Goal: Find specific page/section: Find specific page/section

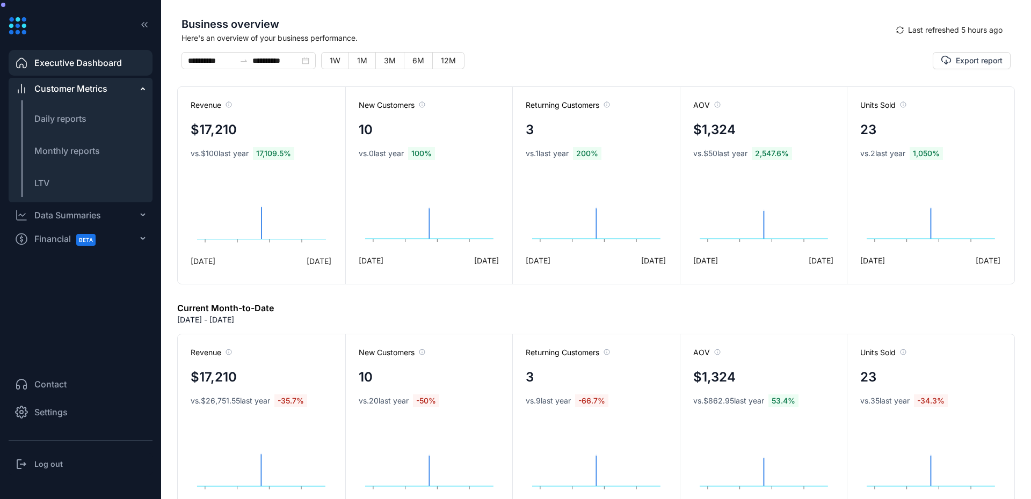
click at [72, 213] on div "Data Summaries" at bounding box center [67, 215] width 67 height 13
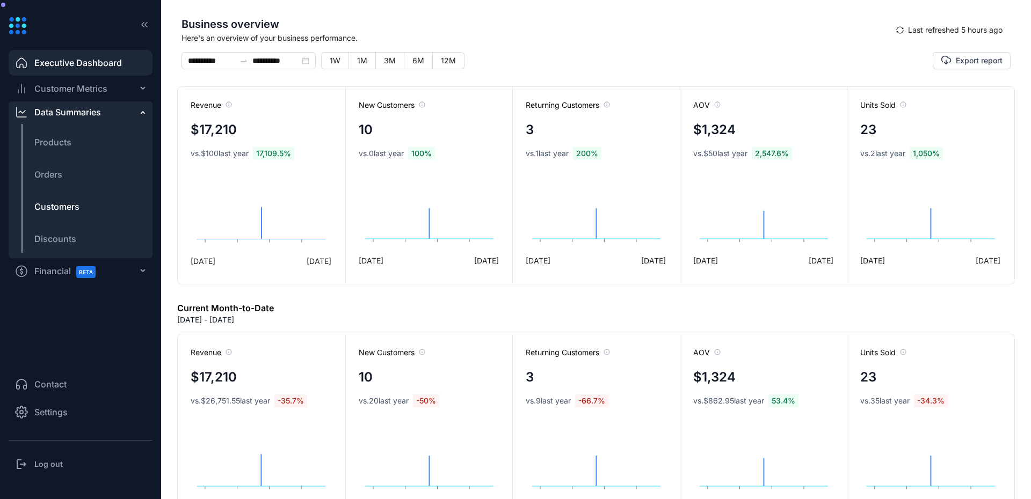
click at [67, 212] on span "Customers" at bounding box center [56, 206] width 45 height 13
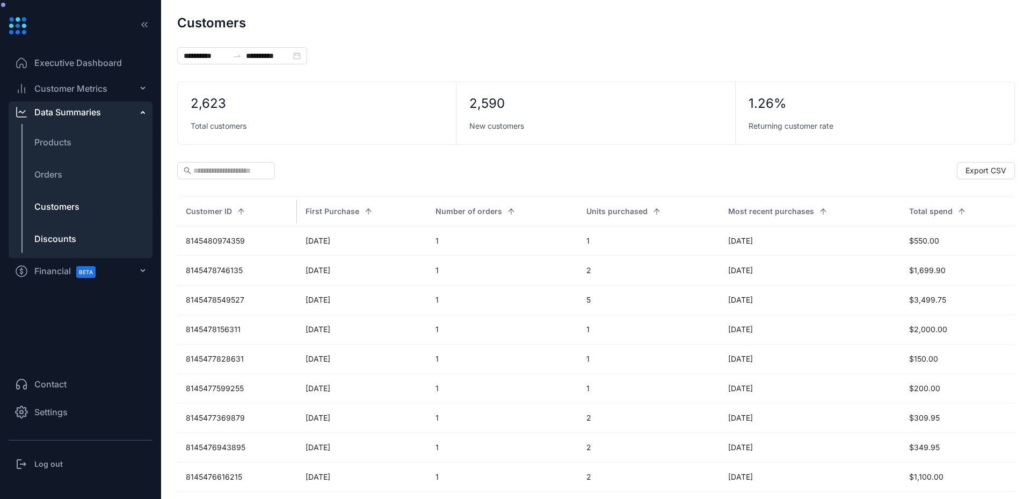
click at [52, 238] on span "Discounts" at bounding box center [55, 239] width 42 height 13
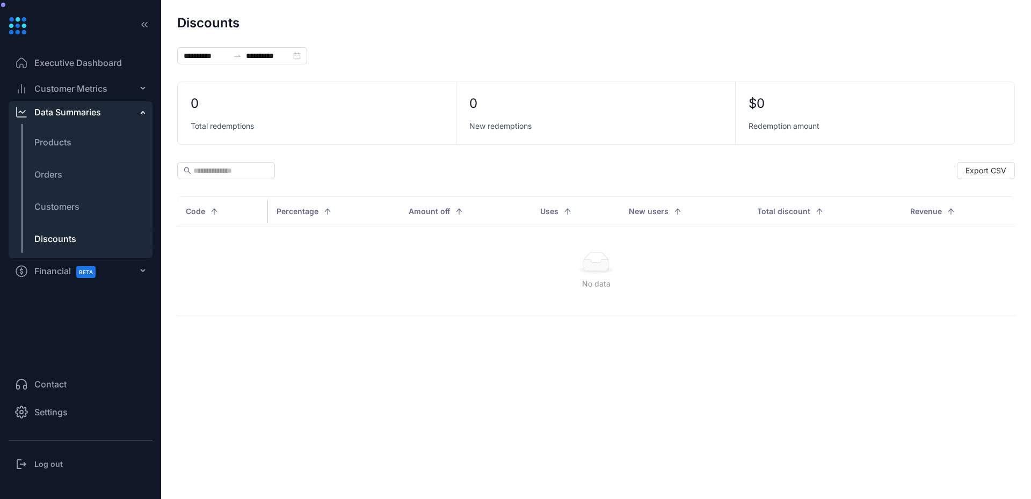
type input "**********"
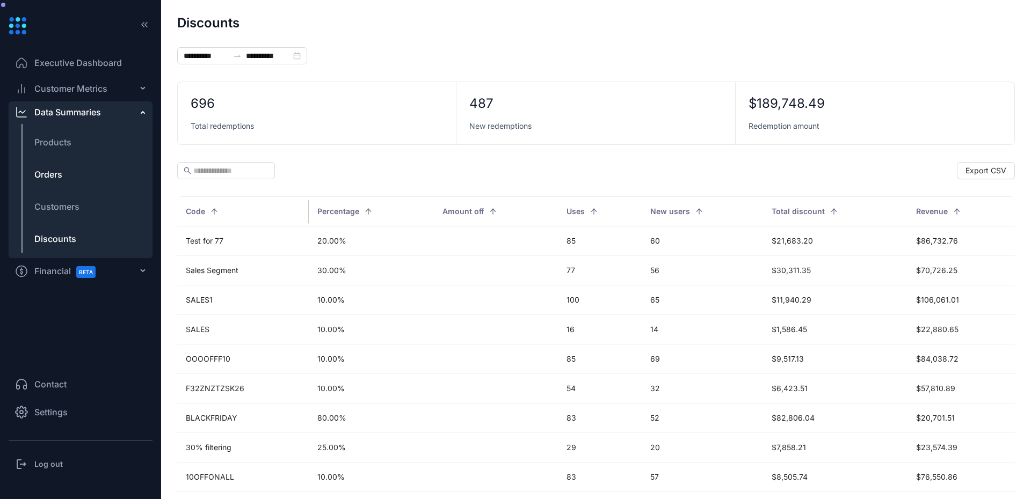
click at [53, 176] on span "Orders" at bounding box center [48, 174] width 28 height 13
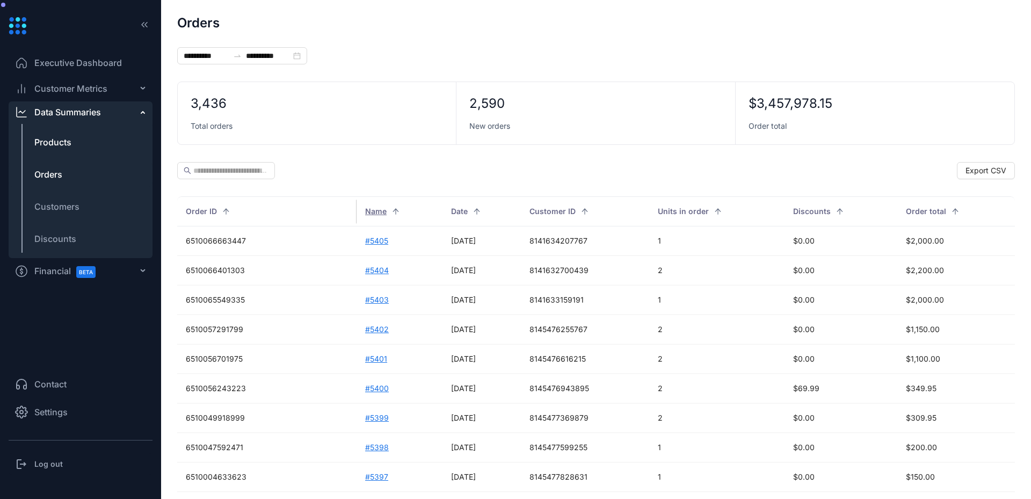
click at [67, 133] on li "Products" at bounding box center [81, 142] width 144 height 26
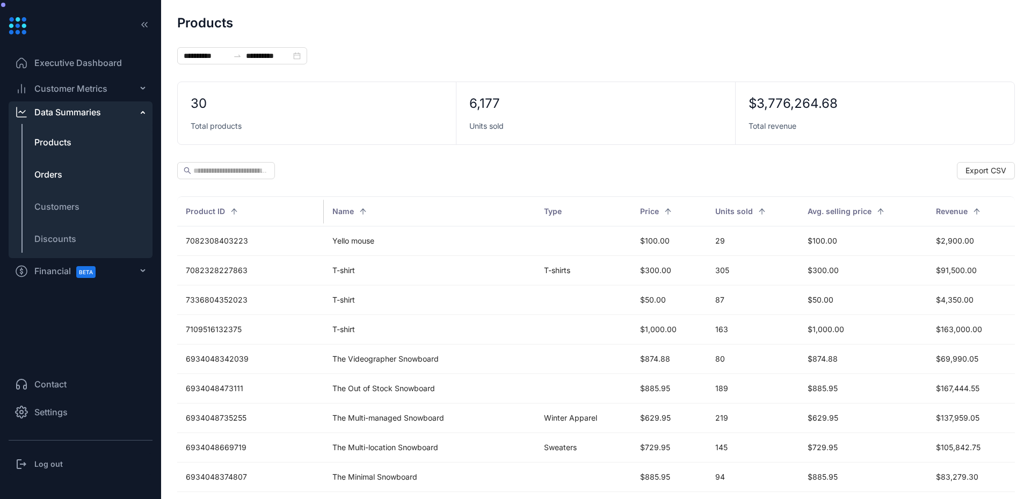
click at [61, 184] on li "Orders" at bounding box center [81, 175] width 144 height 26
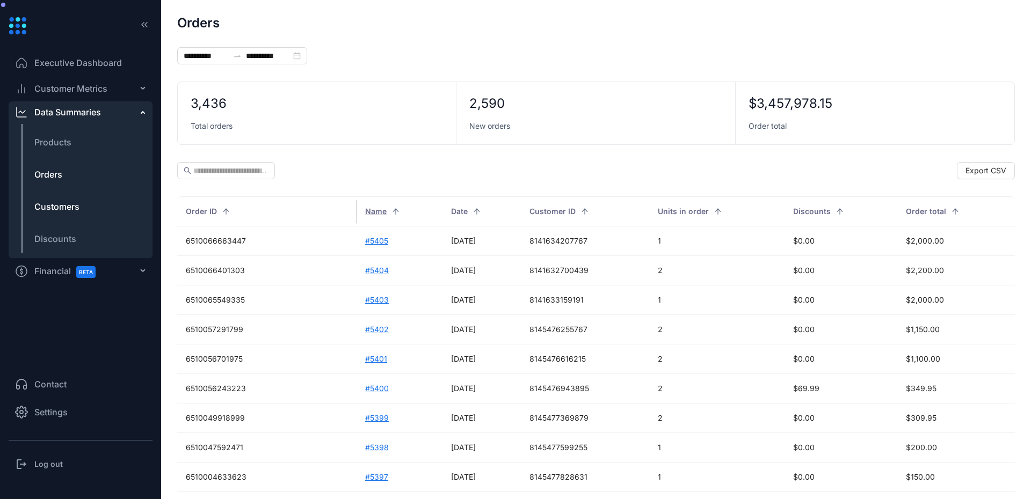
click at [59, 199] on li "Customers" at bounding box center [81, 207] width 144 height 26
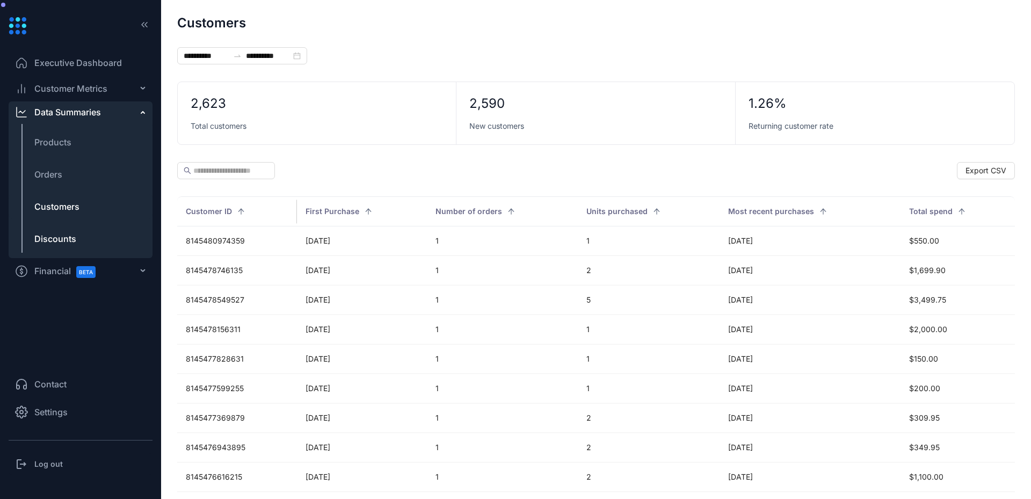
drag, startPoint x: 55, startPoint y: 242, endPoint x: 72, endPoint y: 238, distance: 18.0
click at [56, 242] on span "Discounts" at bounding box center [55, 239] width 42 height 13
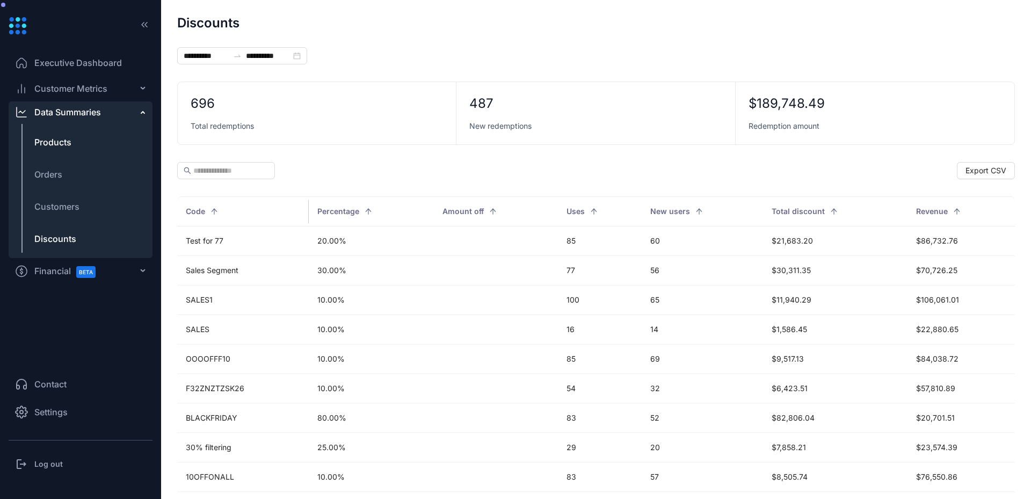
click at [63, 137] on span "Products" at bounding box center [52, 142] width 37 height 13
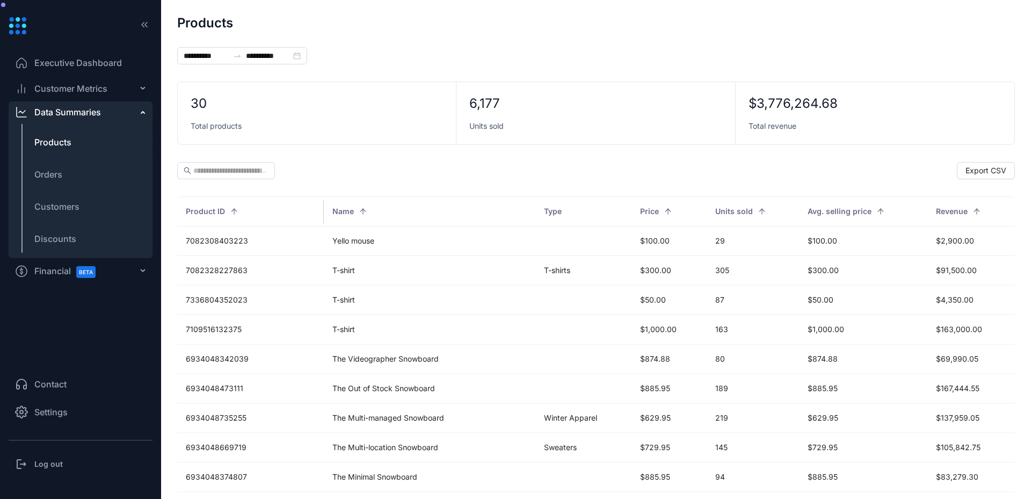
click at [96, 263] on div "BETA" at bounding box center [88, 271] width 34 height 24
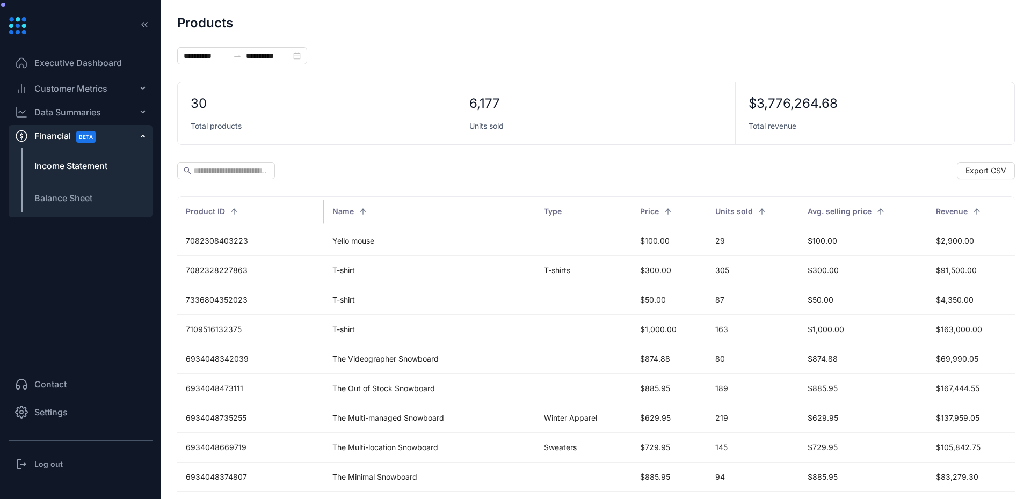
click at [78, 173] on li "Income Statement" at bounding box center [81, 166] width 144 height 26
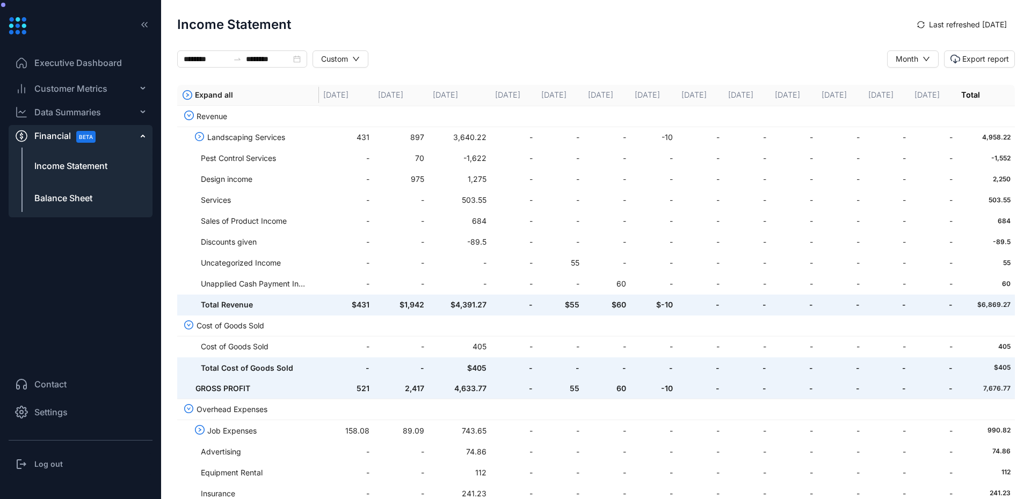
click at [77, 204] on span "Balance Sheet" at bounding box center [63, 198] width 58 height 13
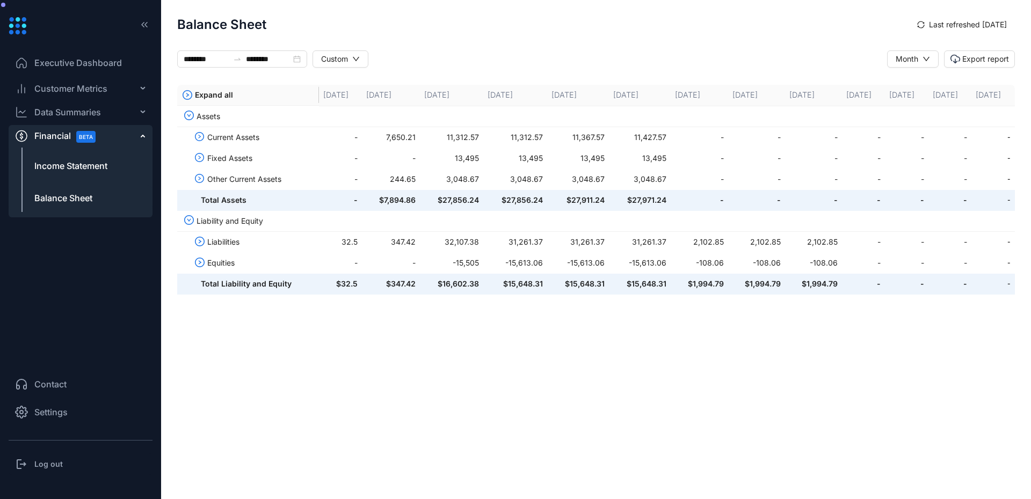
click at [62, 165] on span "Income Statement" at bounding box center [70, 165] width 73 height 13
